Goal: Navigation & Orientation: Understand site structure

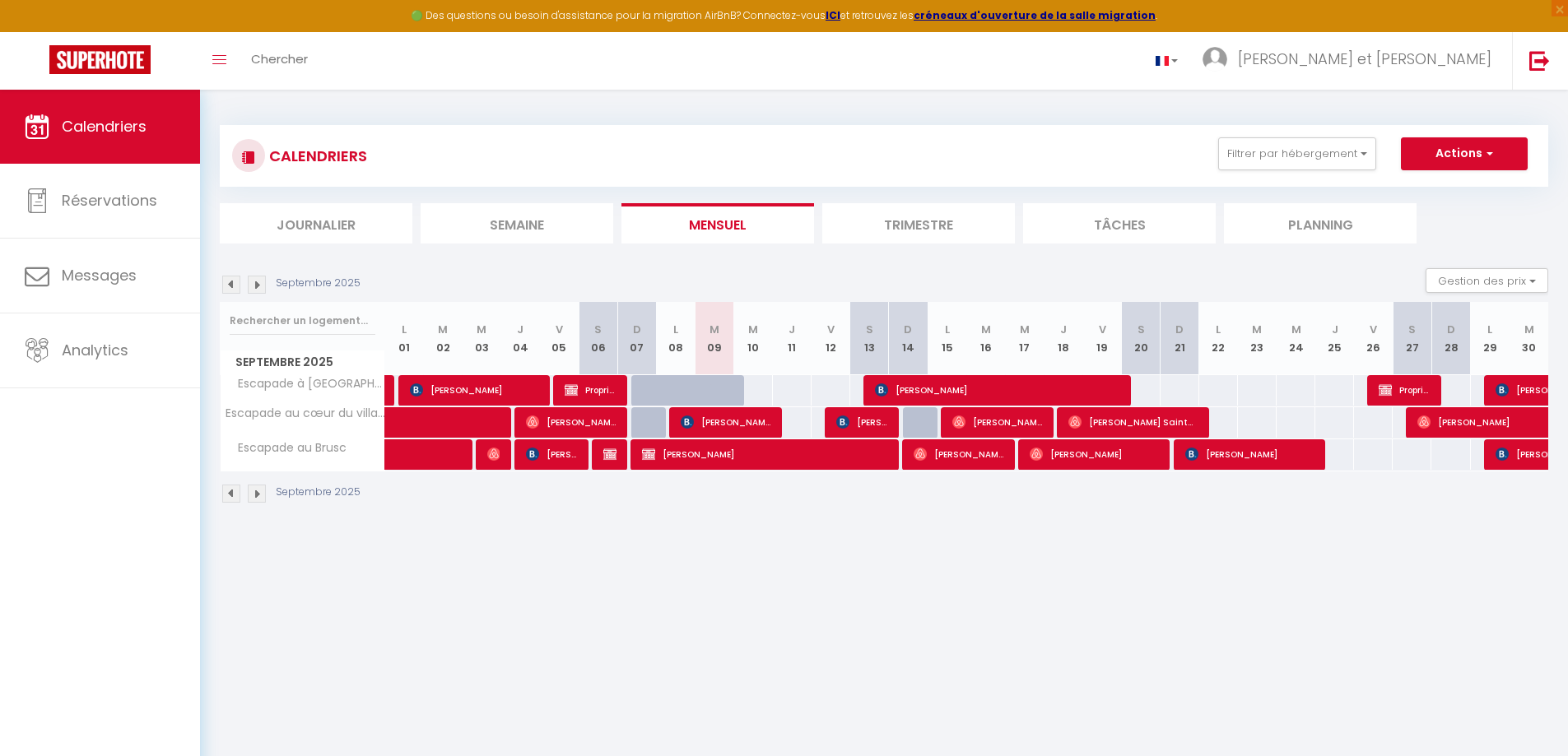
click at [927, 223] on li "Trimestre" at bounding box center [918, 223] width 192 height 41
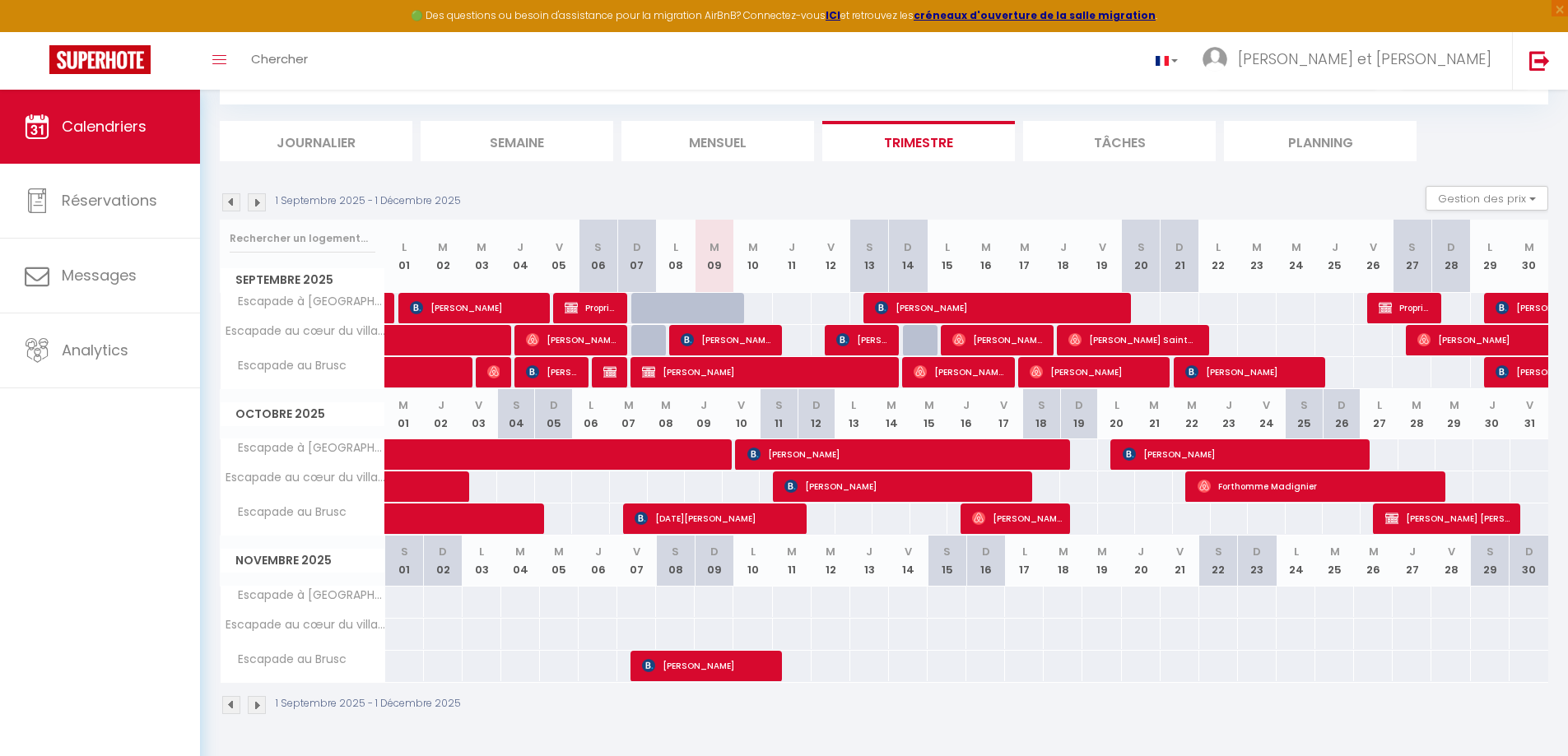
scroll to position [90, 0]
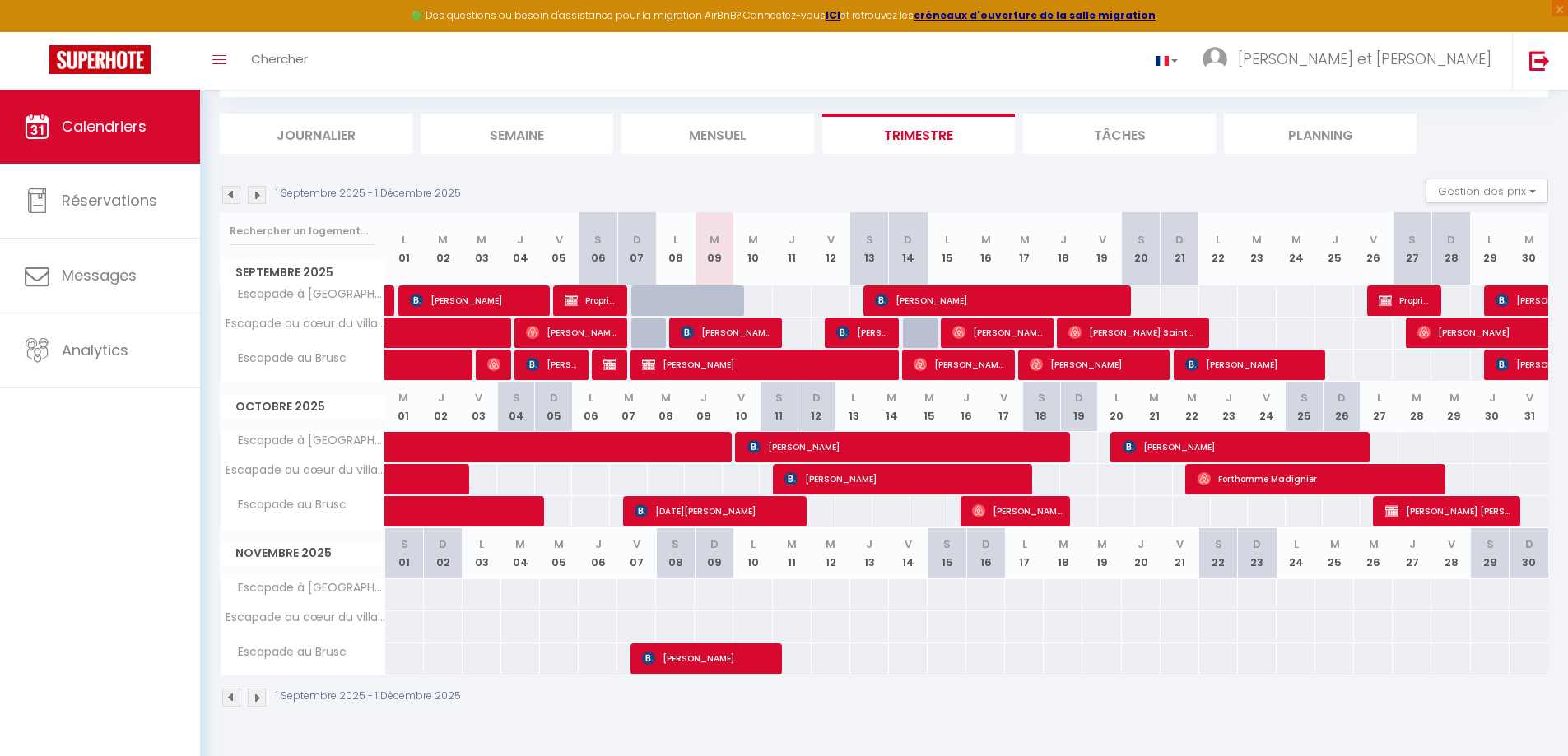
click at [257, 202] on img at bounding box center [257, 195] width 18 height 18
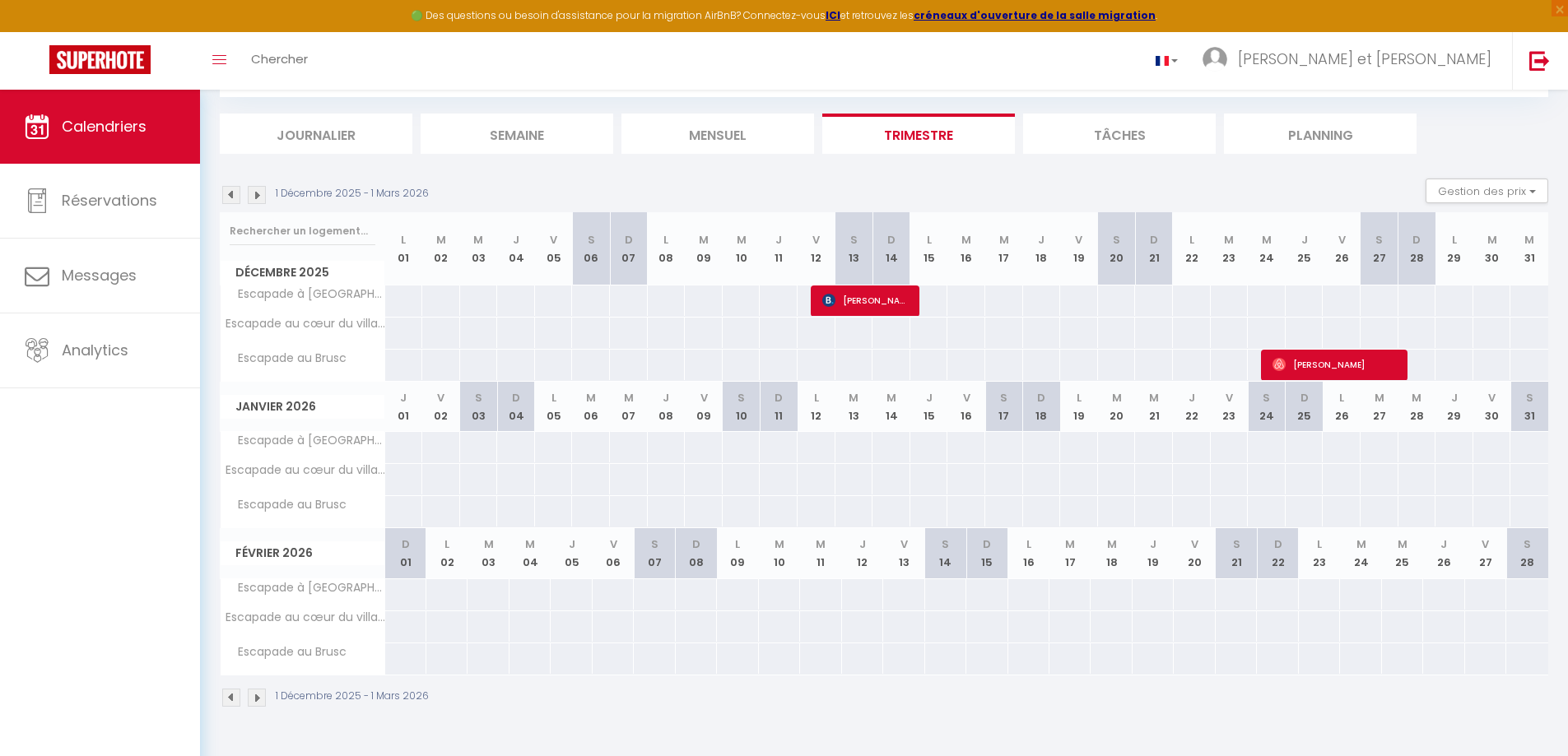
click at [258, 197] on img at bounding box center [257, 195] width 18 height 18
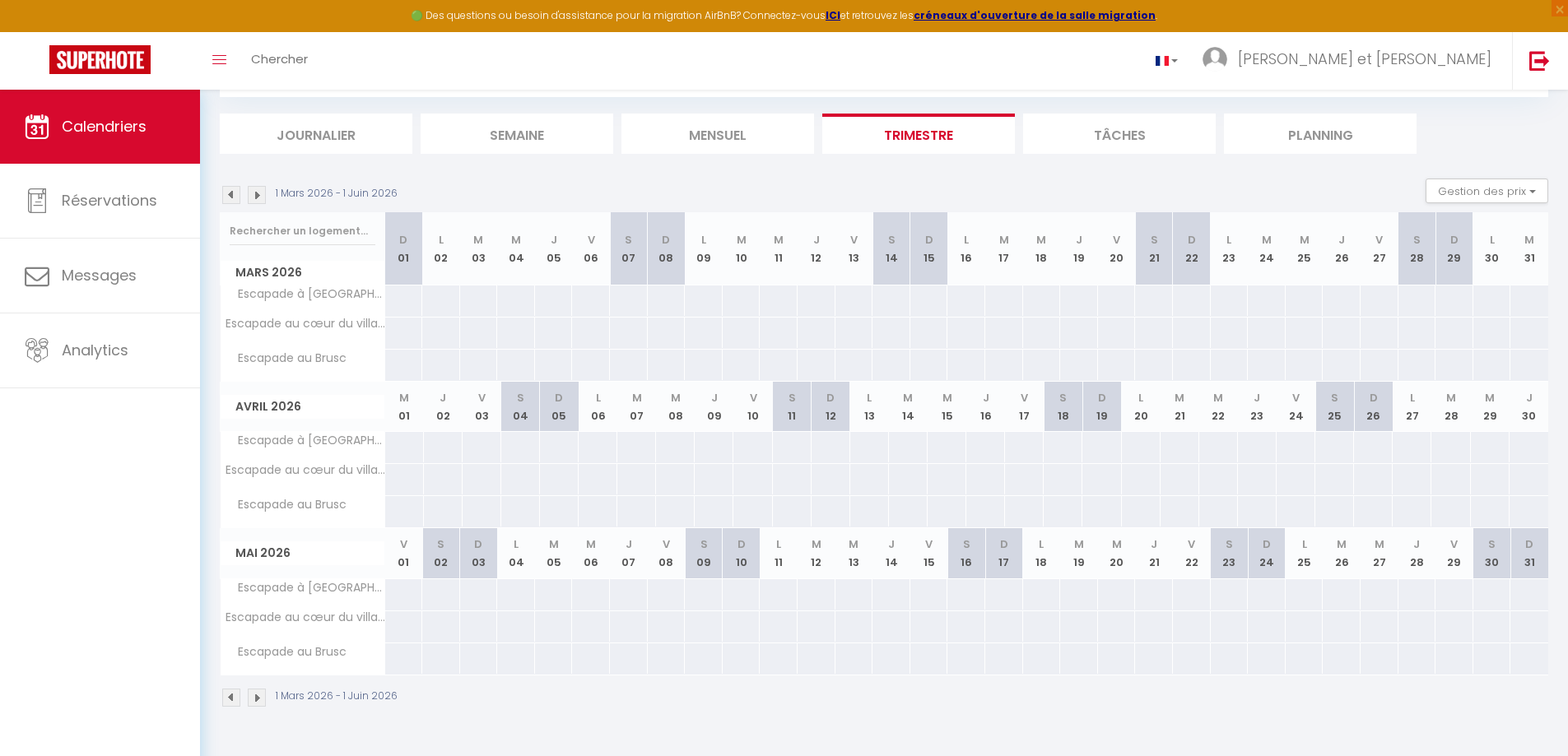
click at [233, 196] on img at bounding box center [231, 195] width 18 height 18
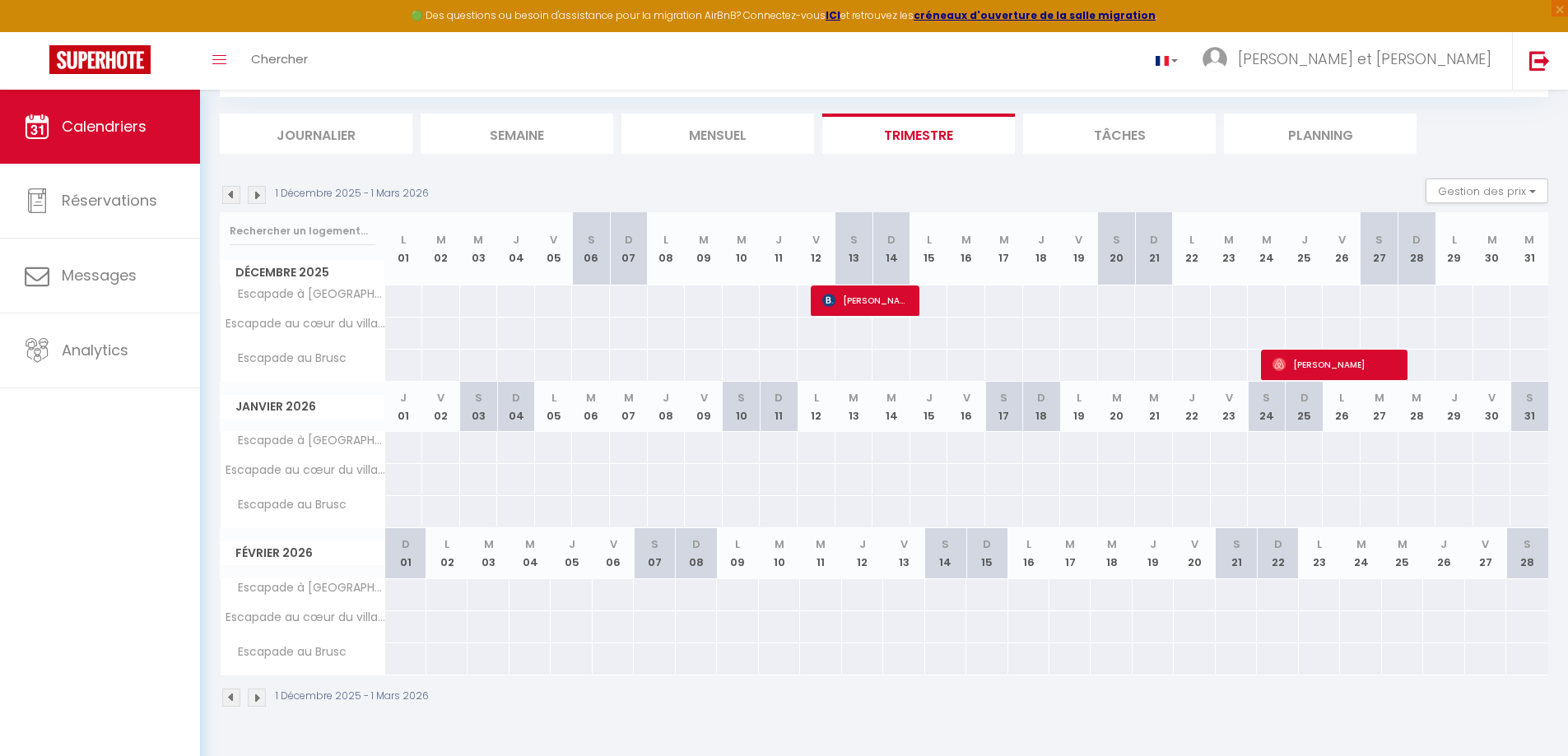
click at [255, 198] on img at bounding box center [257, 195] width 18 height 18
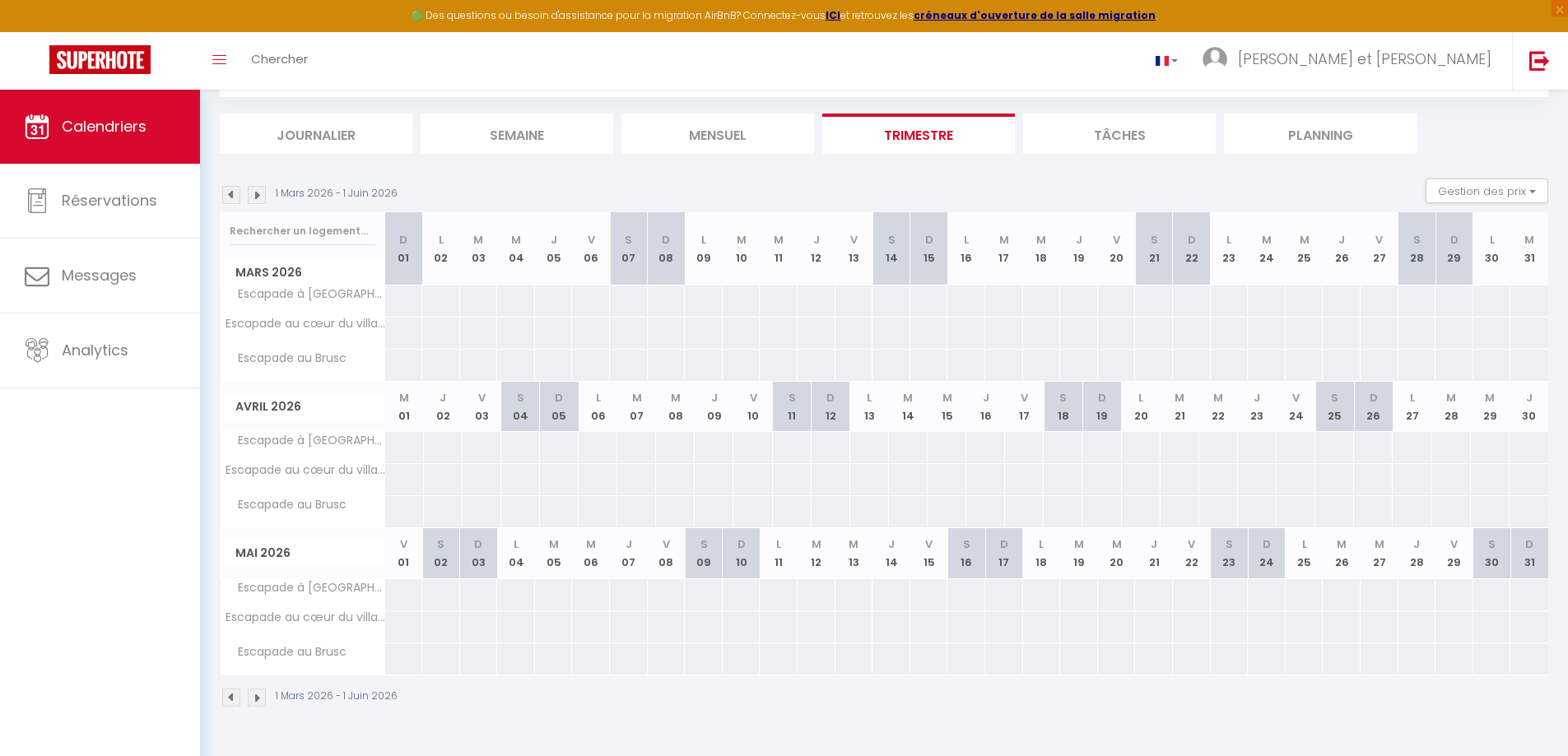
click at [251, 201] on img at bounding box center [257, 195] width 18 height 18
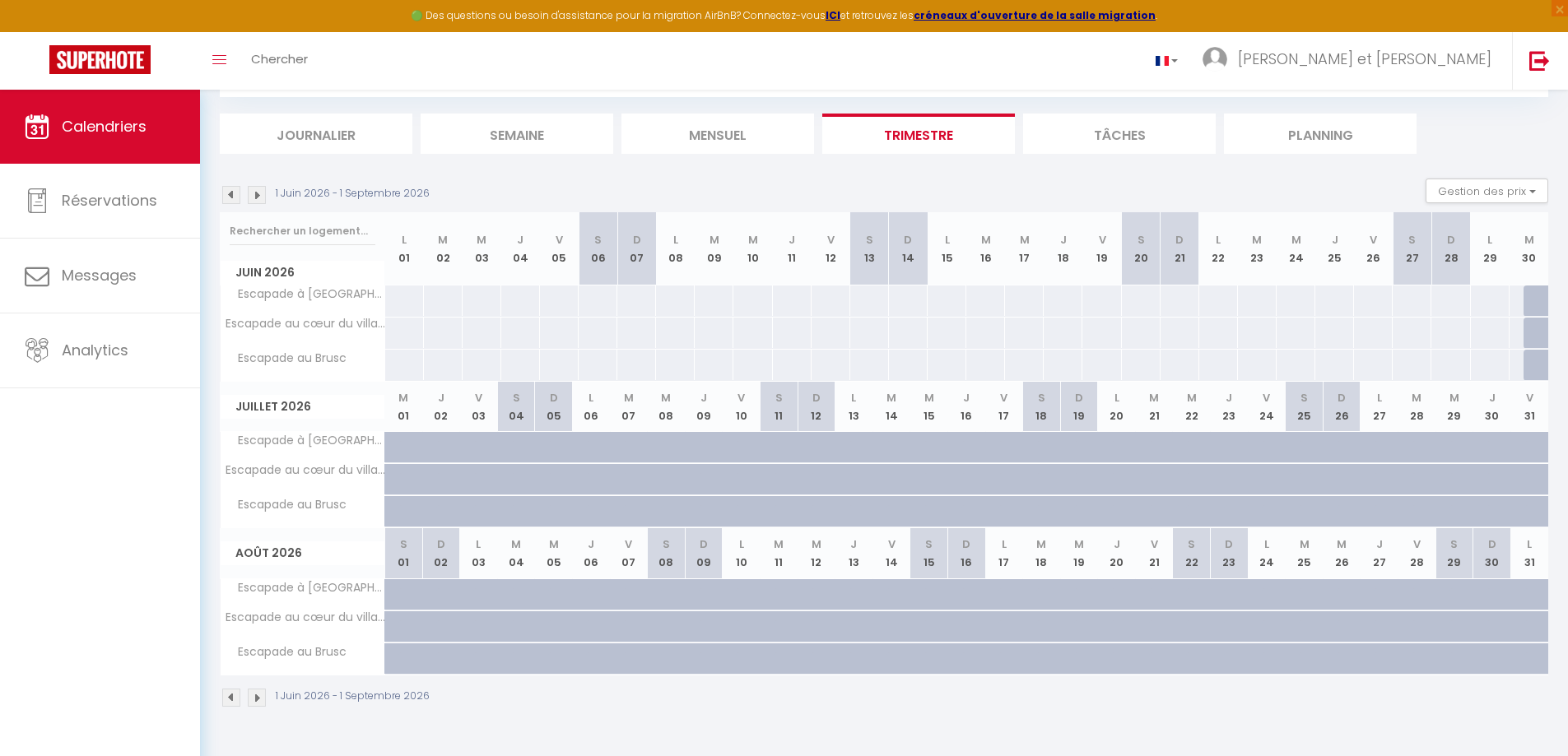
click at [226, 192] on img at bounding box center [231, 195] width 18 height 18
